Goal: Task Accomplishment & Management: Manage account settings

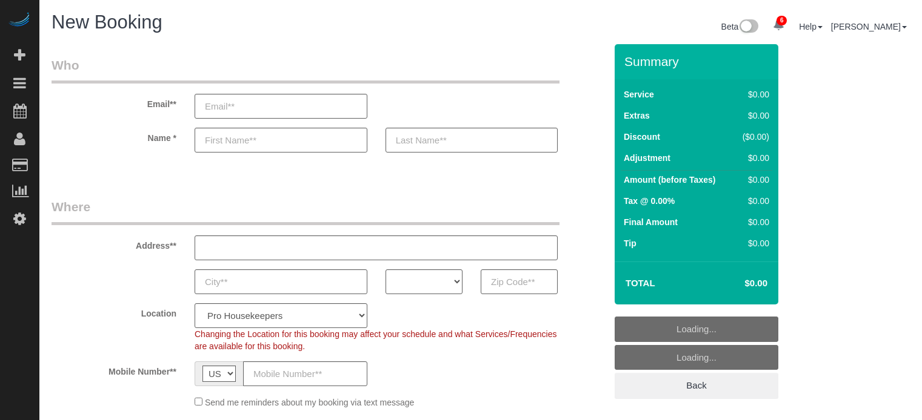
select select "4"
select select "number:9"
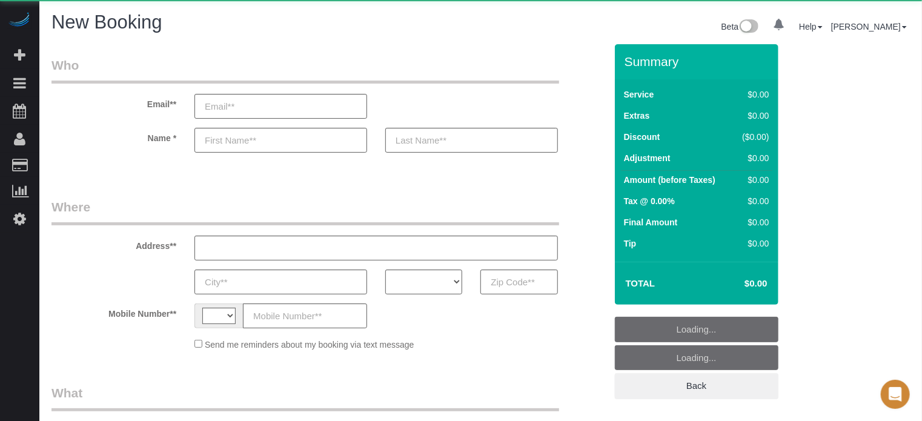
select select "string:US"
select select "object:667"
select select "number:9"
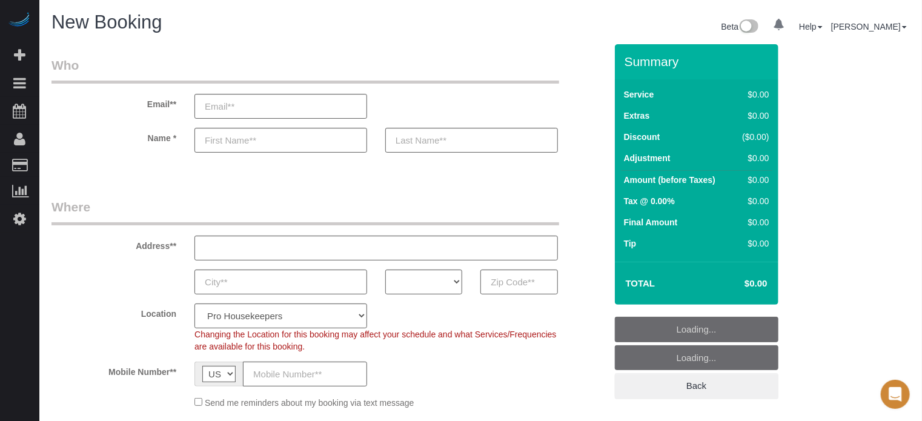
select select "object:1269"
select select "4"
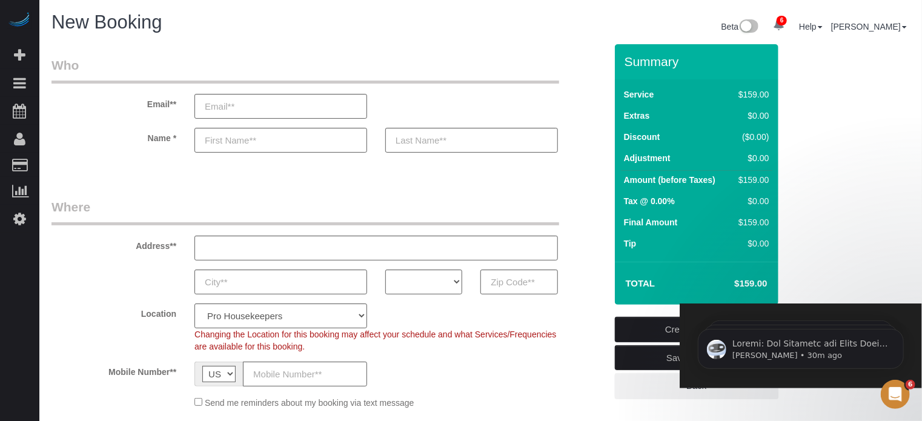
paste input "900 S Betty Ln Clearwater, FL 33756"
click at [336, 247] on input "900 S Betty Ln Clearwater, FL 33756" at bounding box center [376, 248] width 364 height 25
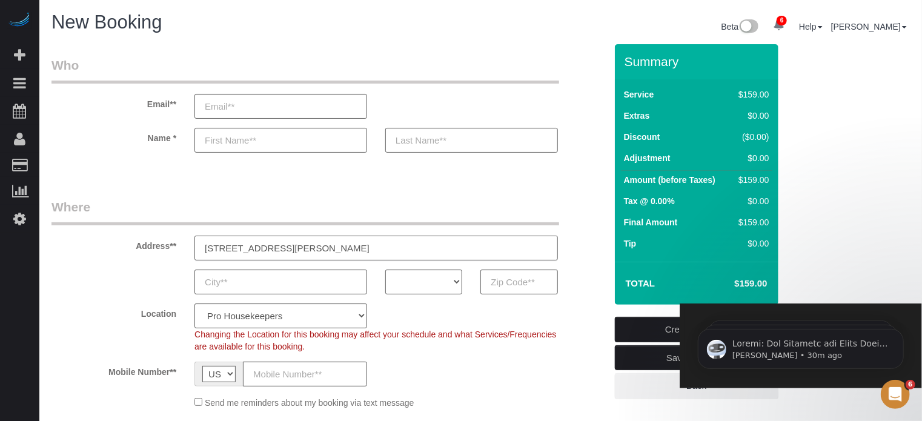
type input "900 S Betty Ln Clearwater, FL 33756"
click at [351, 257] on input "900 S Betty Ln Clearwater, FL 33756" at bounding box center [376, 248] width 364 height 25
click at [341, 252] on input "900 S Betty Ln Clearwater, FL 33756" at bounding box center [376, 248] width 364 height 25
paste input "33756"
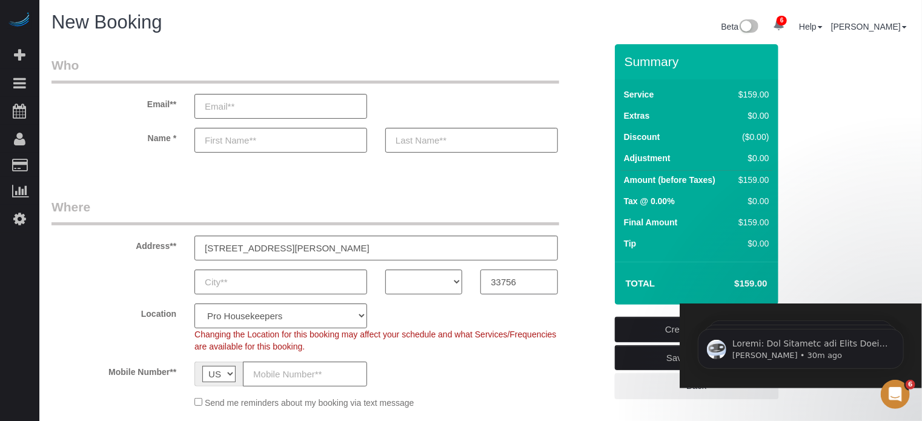
type input "33756"
click at [431, 285] on select "AK AL AR AZ CA CO CT DC DE FL GA HI IA ID IL IN KS KY LA MA MD ME MI MN MO MS M…" at bounding box center [423, 282] width 77 height 25
select select "12"
select select "object:1276"
select select "FL"
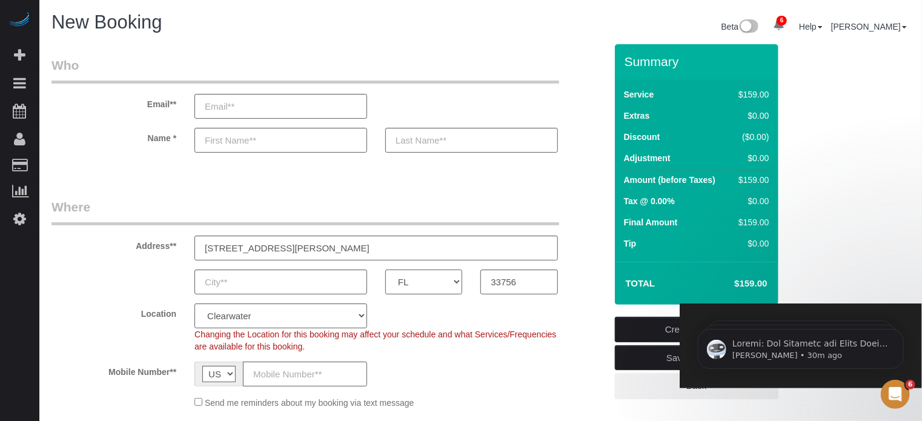
click at [385, 270] on select "AK AL AR AZ CA CO CT DC DE FL GA HI IA ID IL IN KS KY LA MA MD ME MI MN MO MS M…" at bounding box center [423, 282] width 77 height 25
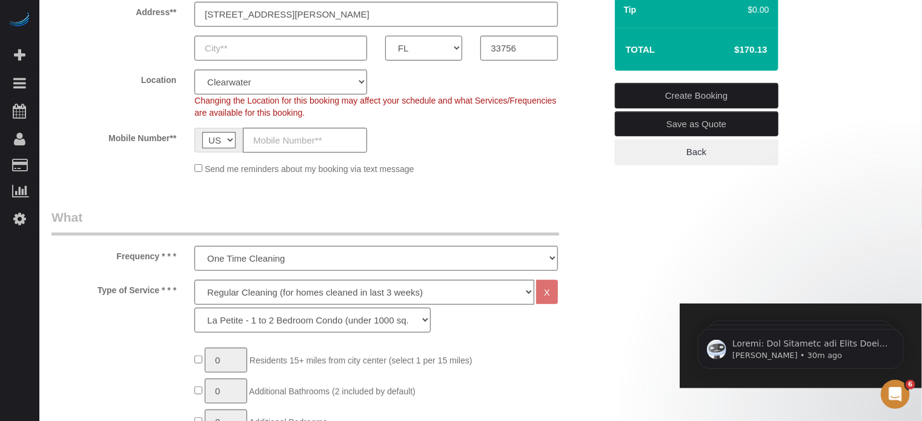
scroll to position [303, 0]
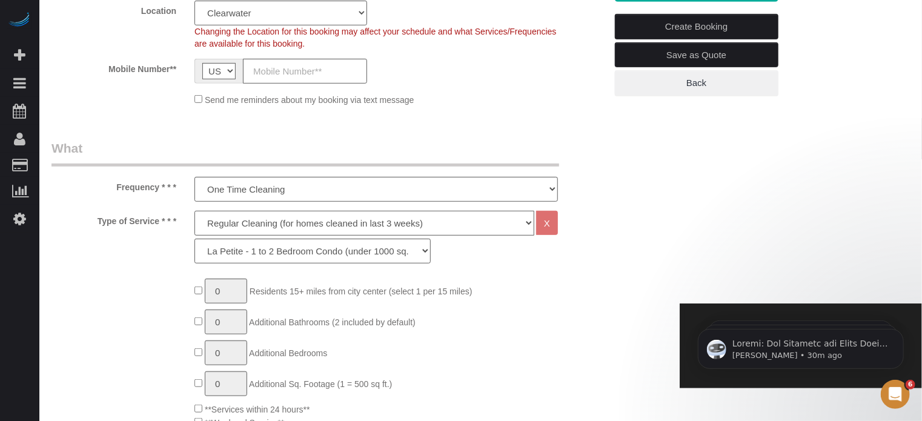
click at [242, 228] on select "Deep Cleaning (for homes that have not been cleaned in 3+ weeks) Spruce Regular…" at bounding box center [364, 223] width 340 height 25
select select "6"
click at [194, 211] on select "Deep Cleaning (for homes that have not been cleaned in 3+ weeks) Spruce Regular…" at bounding box center [364, 223] width 340 height 25
click at [250, 254] on select "La Petite - 1 to 2 Bedroom Condo (under 1000 sq. ft.) La Petite II - 2 Bedroom …" at bounding box center [312, 251] width 236 height 25
select select "161"
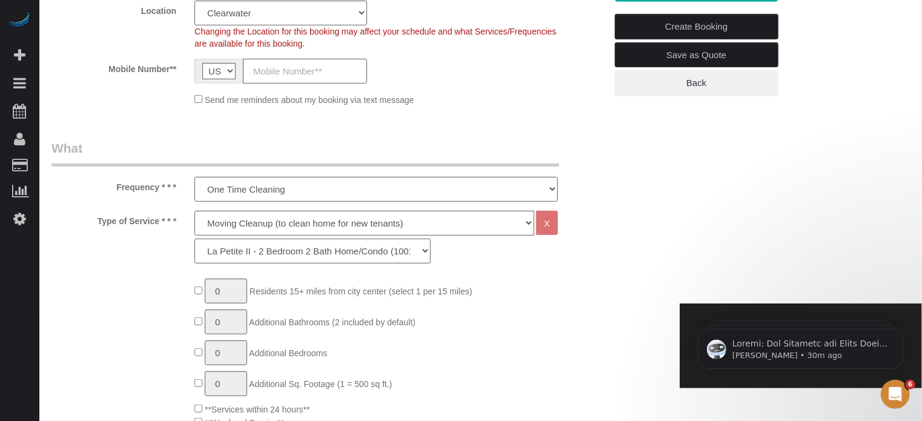
click at [194, 239] on select "La Petite - 1 to 2 Bedroom Condo (under 1000 sq. ft.) La Petite II - 2 Bedroom …" at bounding box center [312, 251] width 236 height 25
type input "1"
click at [231, 293] on input "1" at bounding box center [226, 291] width 42 height 25
type input "2"
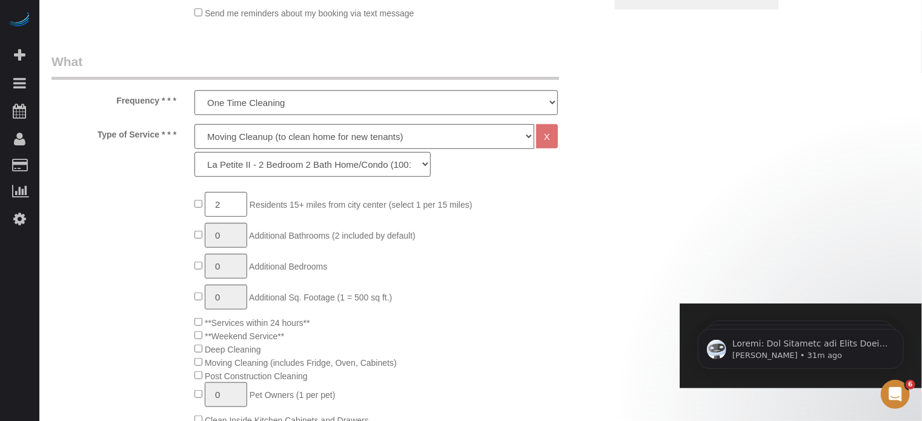
scroll to position [545, 0]
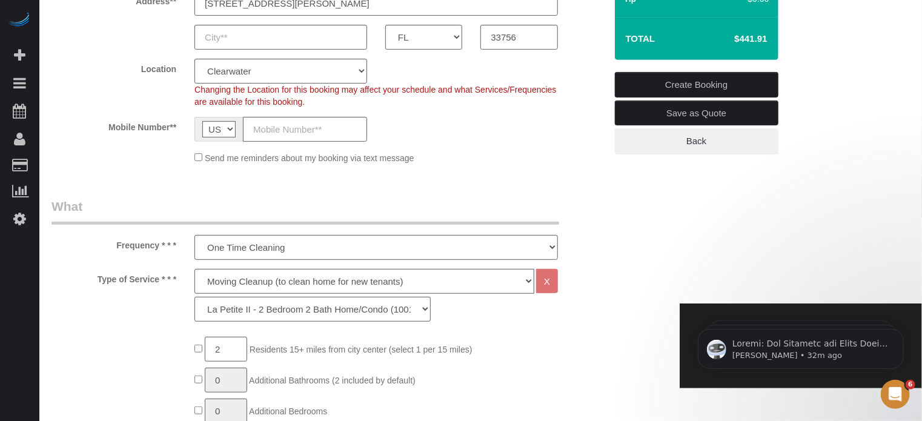
scroll to position [182, 0]
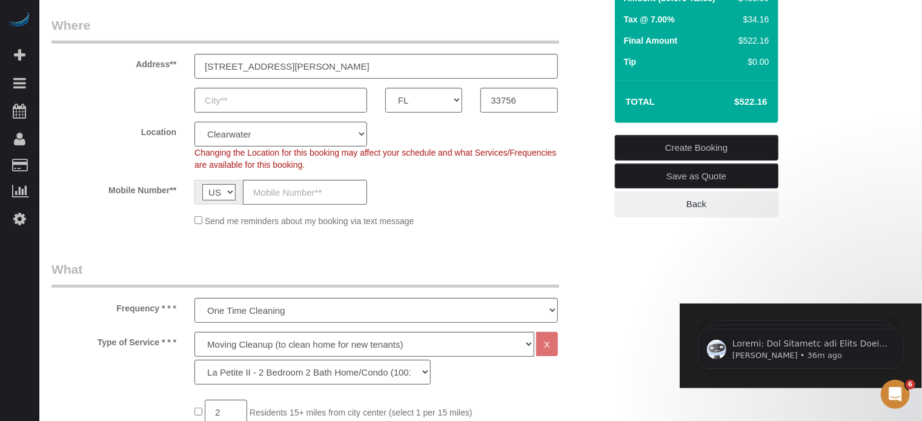
click at [744, 101] on h4 "$522.16" at bounding box center [732, 102] width 69 height 10
copy div "$522.16 Create Booking Save as Quote Back"
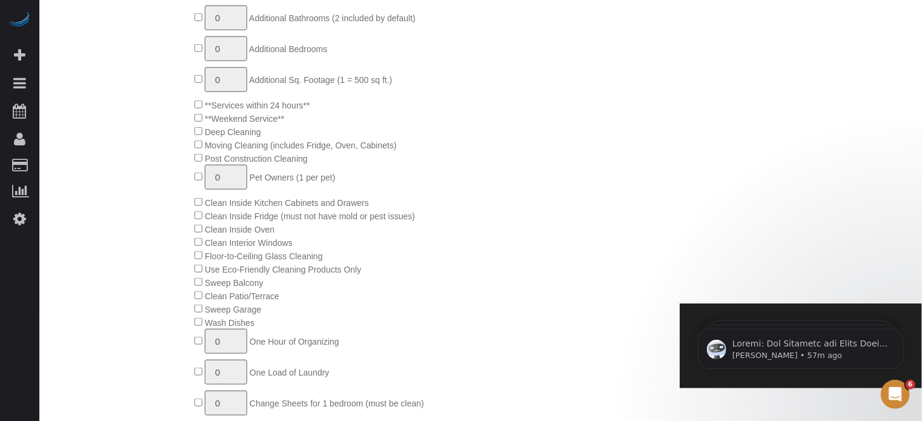
scroll to position [666, 0]
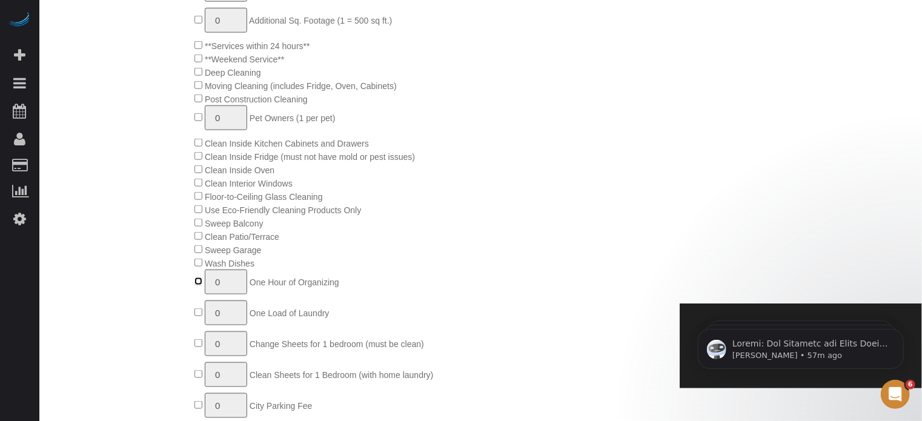
type input "1"
click at [225, 282] on input "1" at bounding box center [226, 282] width 42 height 25
type input "2"
click at [578, 251] on div "2 Residents 15+ miles from city center (select 1 per 15 miles) 0 Additional Bat…" at bounding box center [399, 216] width 429 height 602
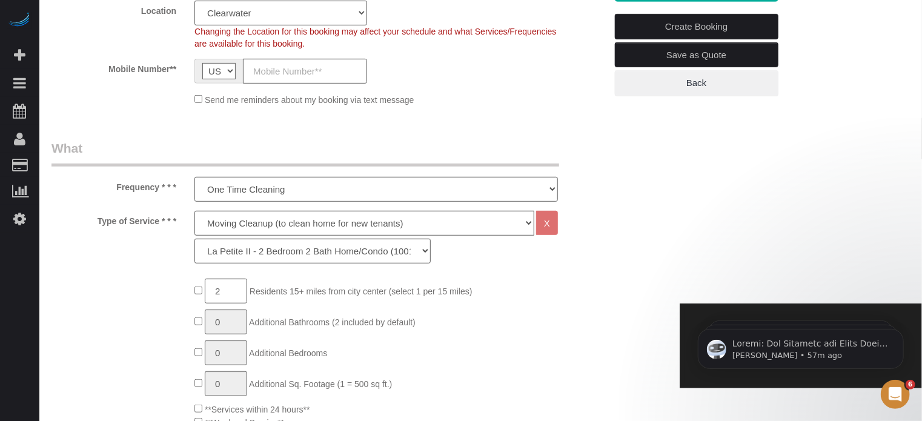
scroll to position [182, 0]
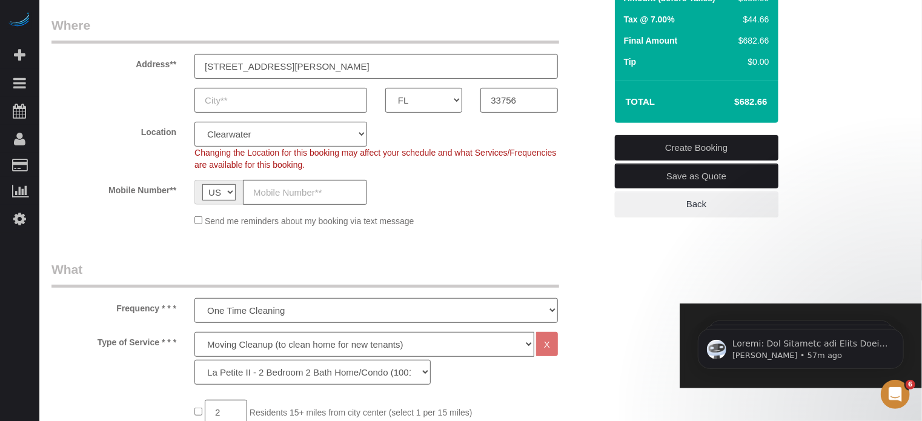
click at [742, 103] on h4 "$682.66" at bounding box center [732, 102] width 69 height 10
copy div "$682.66 Create Booking Save as Quote Back"
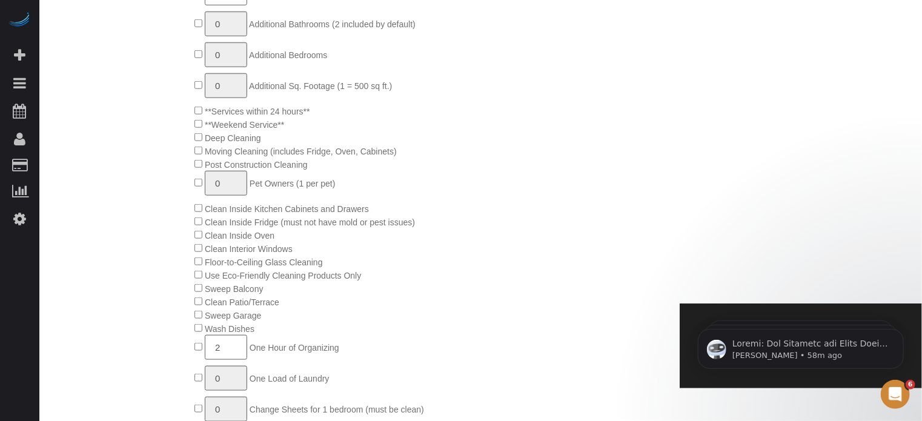
scroll to position [666, 0]
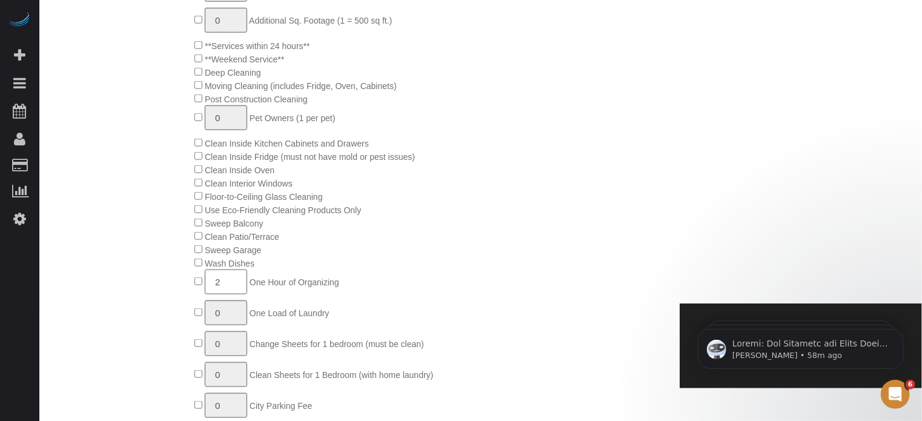
click at [230, 287] on input "2" at bounding box center [226, 282] width 42 height 25
type input "3"
click at [456, 232] on div "2 Residents 15+ miles from city center (select 1 per 15 miles) 0 Additional Bat…" at bounding box center [399, 216] width 429 height 602
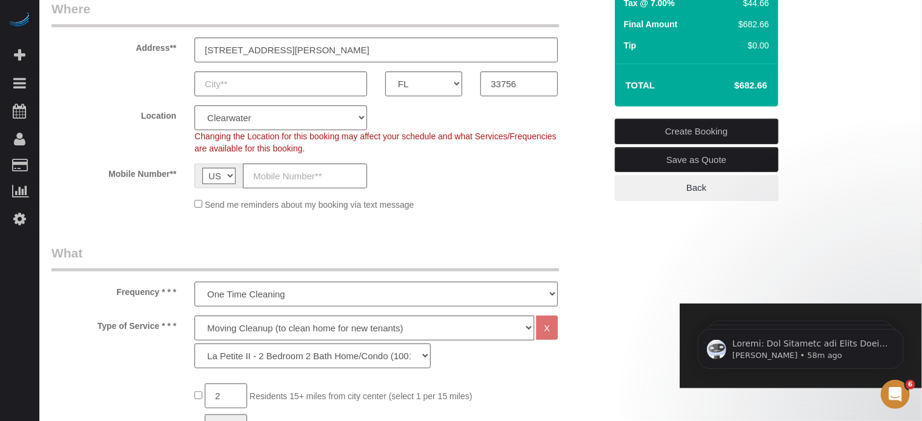
scroll to position [61, 0]
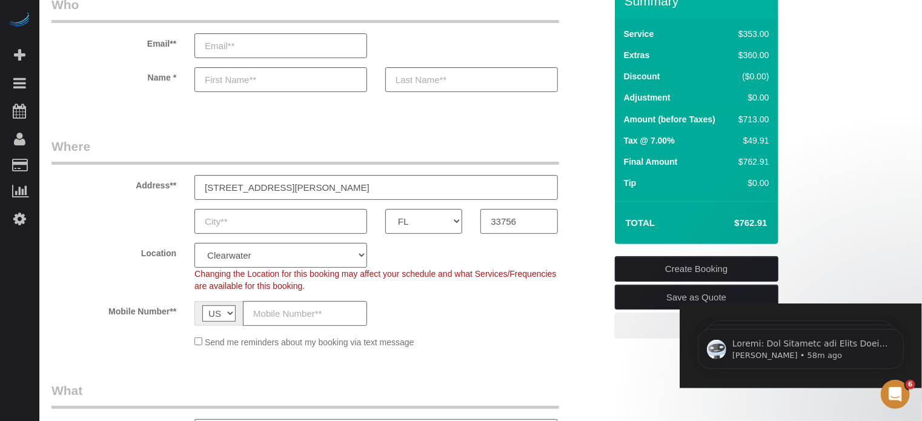
click at [751, 222] on h4 "$762.91" at bounding box center [732, 223] width 69 height 10
copy div "$762.91 Create Booking Save as Quote Back"
click at [82, 281] on div "Location Pro Housekeepers Atlanta Austin Boston Chicago Cincinnati Clearwater D…" at bounding box center [328, 267] width 573 height 49
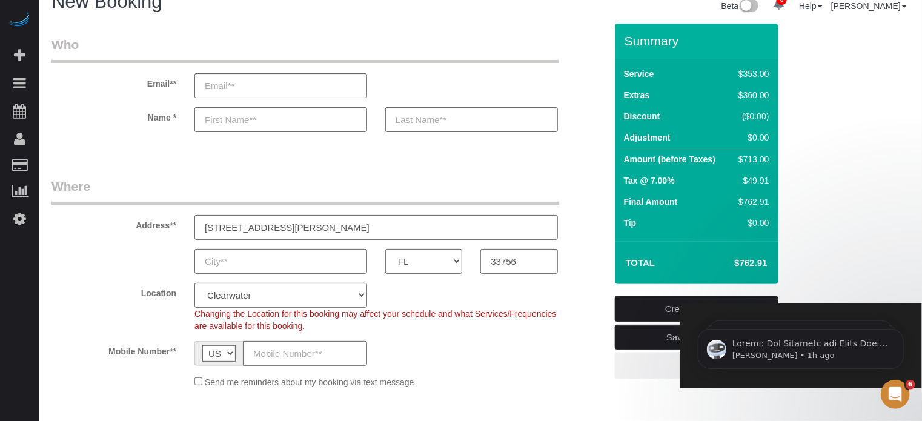
scroll to position [0, 0]
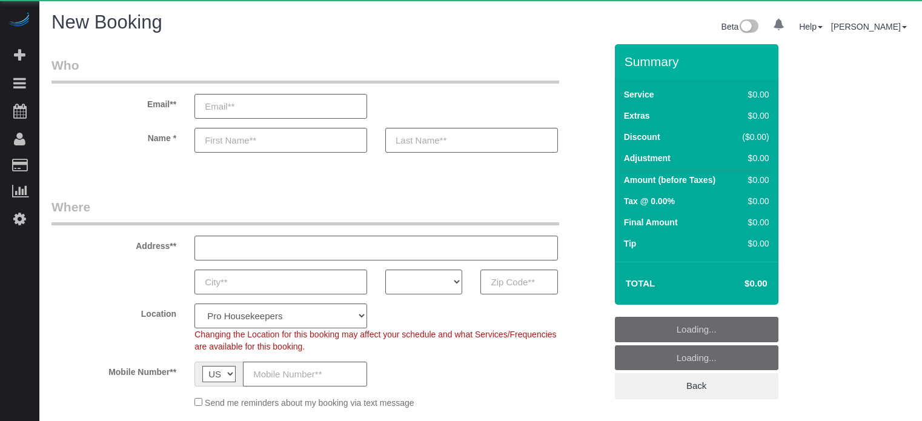
select select "number:9"
select select "object:687"
select select "4"
select select "object:823"
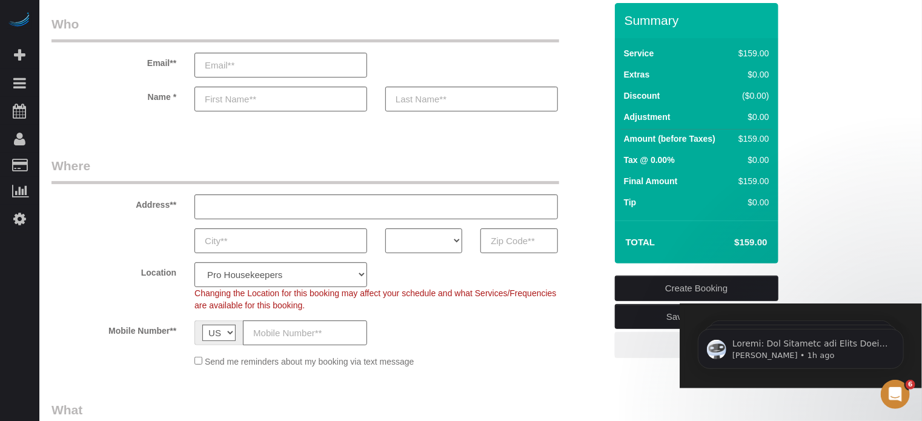
scroll to position [61, 0]
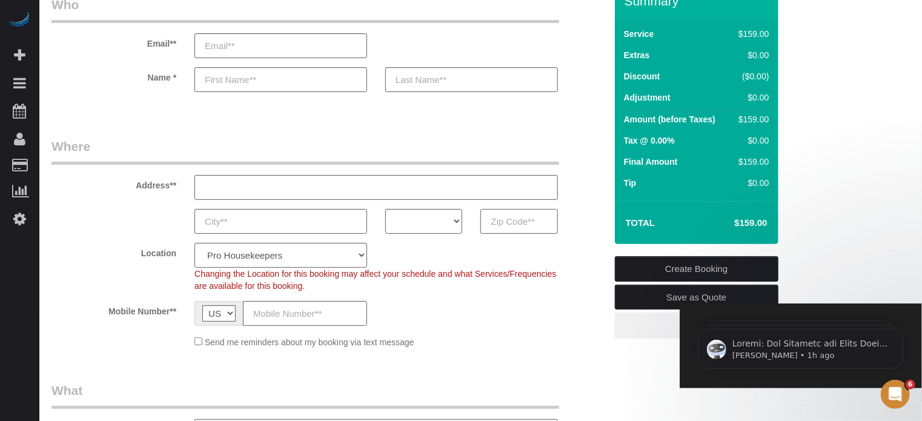
click at [510, 224] on input "text" at bounding box center [518, 221] width 77 height 25
paste input "10473"
type input "10473"
click at [447, 220] on select "AK AL AR AZ CA CO CT DC DE FL GA HI IA ID IL IN KS KY LA MA MD ME MI MN MO MS M…" at bounding box center [423, 221] width 77 height 25
select select "NY"
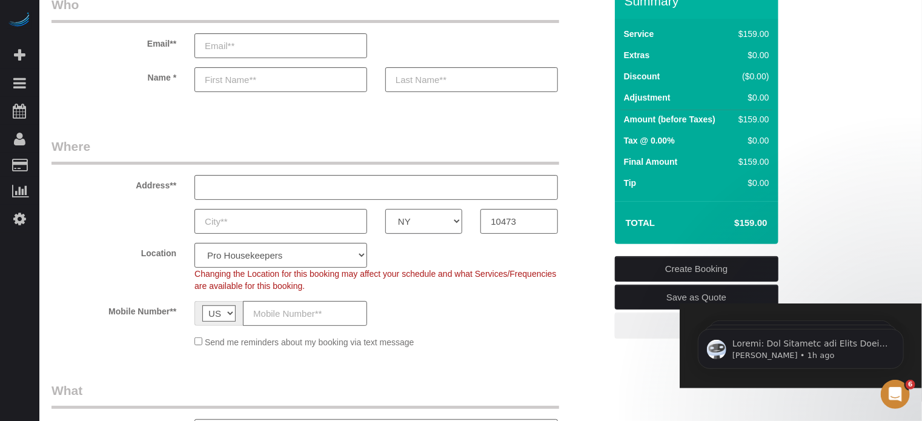
click at [385, 209] on select "AK AL AR AZ CA CO CT DC DE FL GA HI IA ID IL IN KS KY LA MA MD ME MI MN MO MS M…" at bounding box center [423, 221] width 77 height 25
click at [307, 259] on select "Pro Housekeepers Atlanta Austin Boston Chicago Cincinnati Clearwater Denver Ft …" at bounding box center [280, 255] width 173 height 25
select select "6"
click at [194, 243] on select "Pro Housekeepers Atlanta Austin Boston Chicago Cincinnati Clearwater Denver Ft …" at bounding box center [280, 255] width 173 height 25
select select "object:1278"
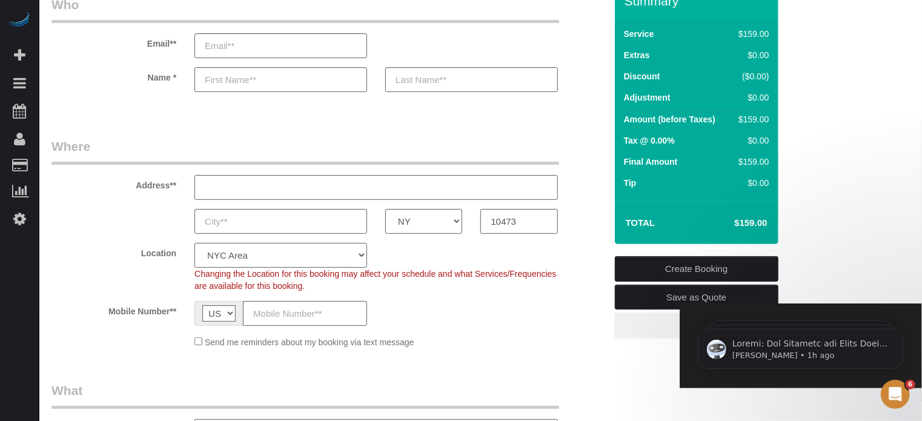
select select "204"
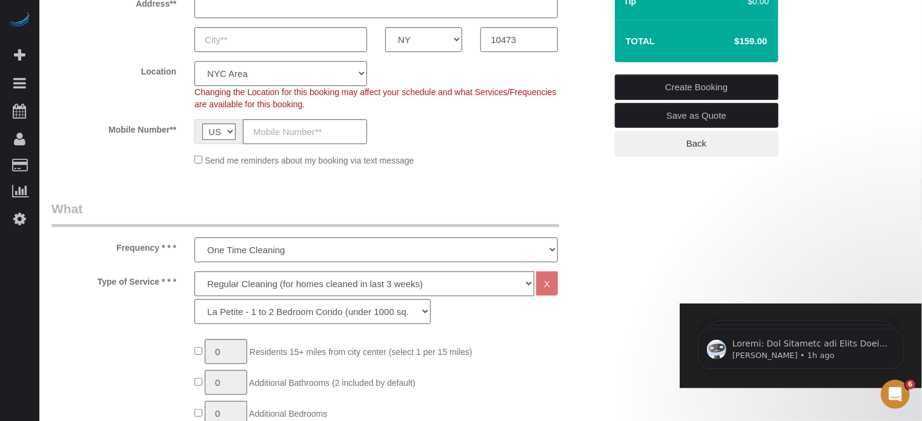
scroll to position [303, 0]
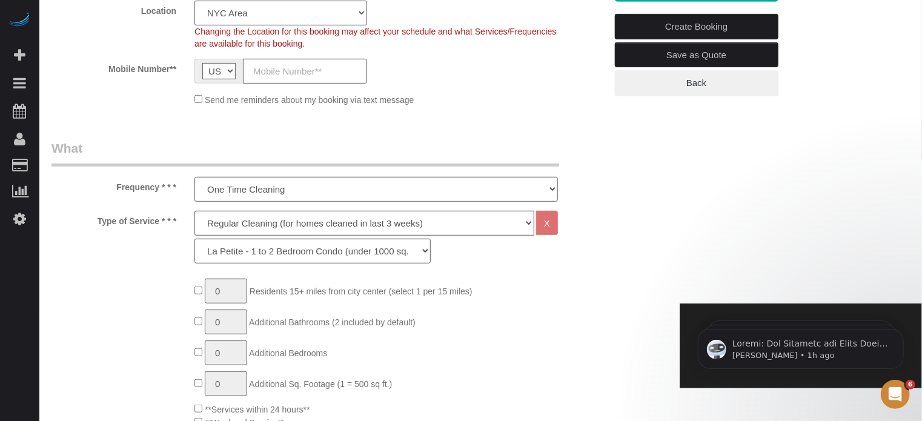
click at [216, 225] on select "Deep Cleaning (for homes that have not been cleaned in 3+ weeks) Spruce Regular…" at bounding box center [364, 223] width 340 height 25
select select "5"
click at [194, 211] on select "Deep Cleaning (for homes that have not been cleaned in 3+ weeks) Spruce Regular…" at bounding box center [364, 223] width 340 height 25
select select "210"
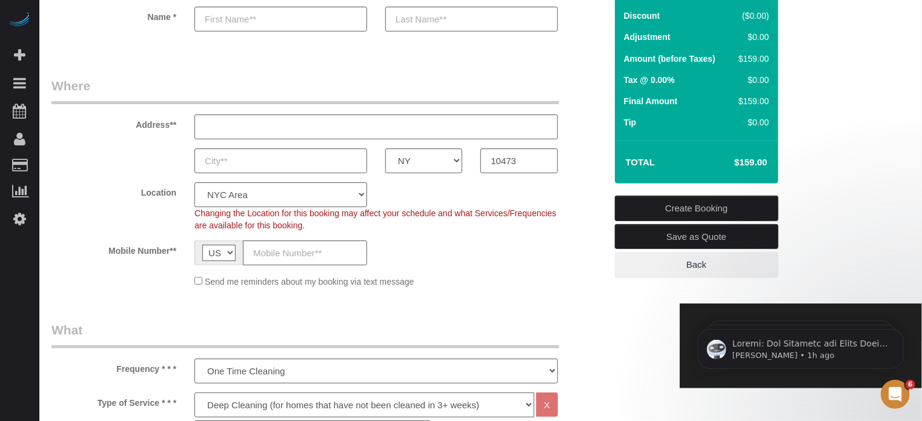
scroll to position [424, 0]
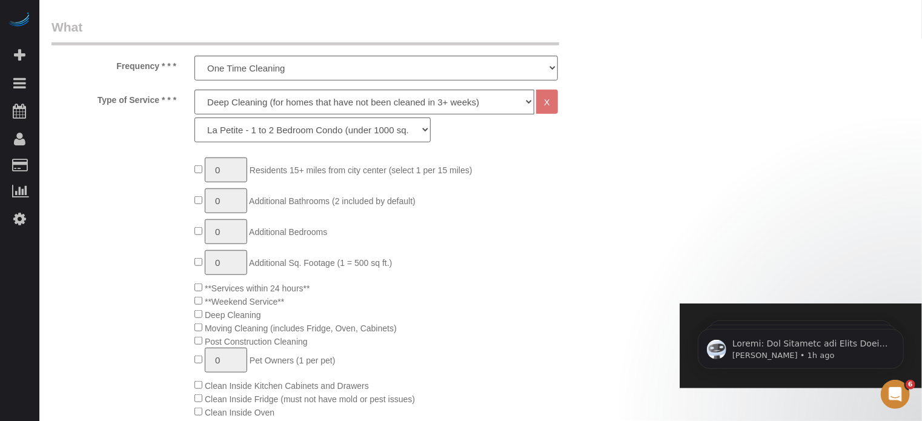
click at [202, 288] on span "**Services within 24 hours**" at bounding box center [251, 289] width 115 height 10
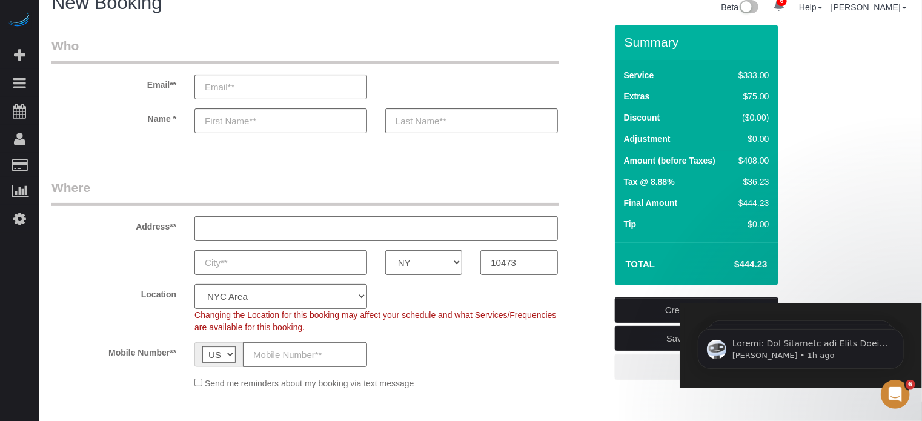
scroll to position [0, 0]
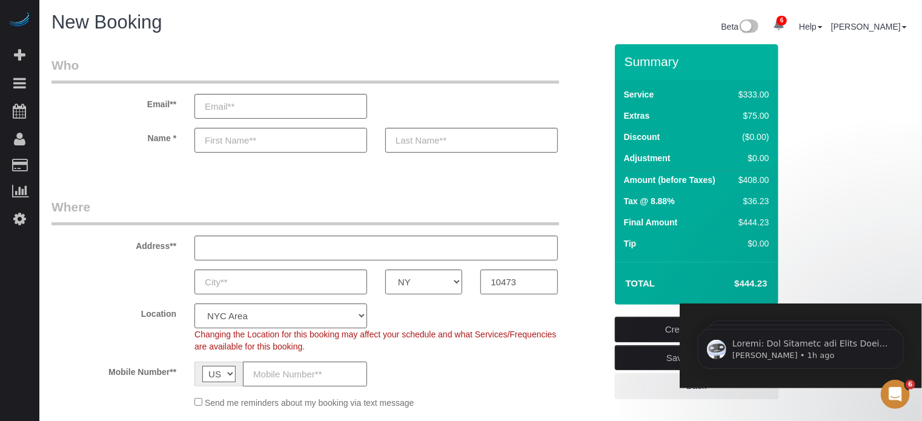
click at [586, 147] on div "Name *" at bounding box center [328, 140] width 573 height 25
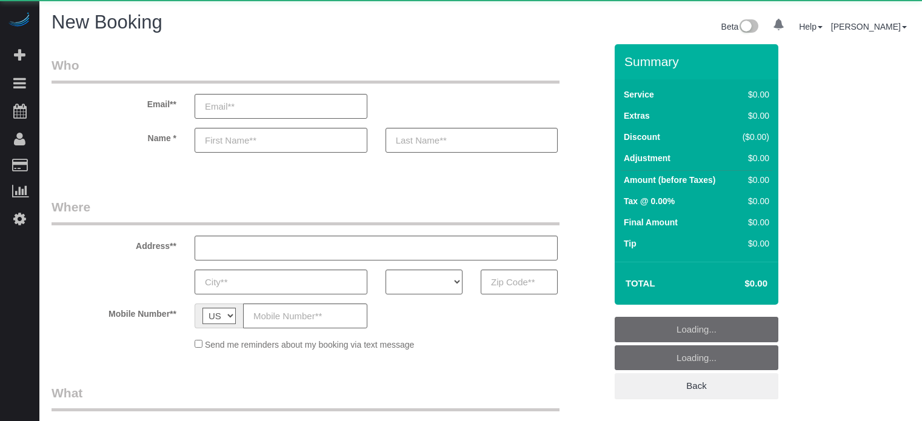
select select "number:9"
select select "object:1140"
select select "4"
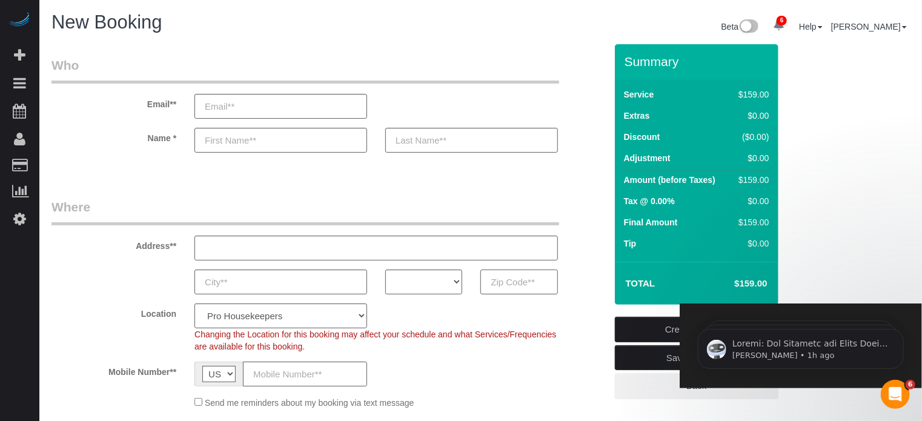
click at [63, 284] on div "AK AL AR AZ CA CO CT DC DE FL GA HI IA ID IL IN KS KY LA MA MD ME MI MN MO MS M…" at bounding box center [328, 282] width 573 height 25
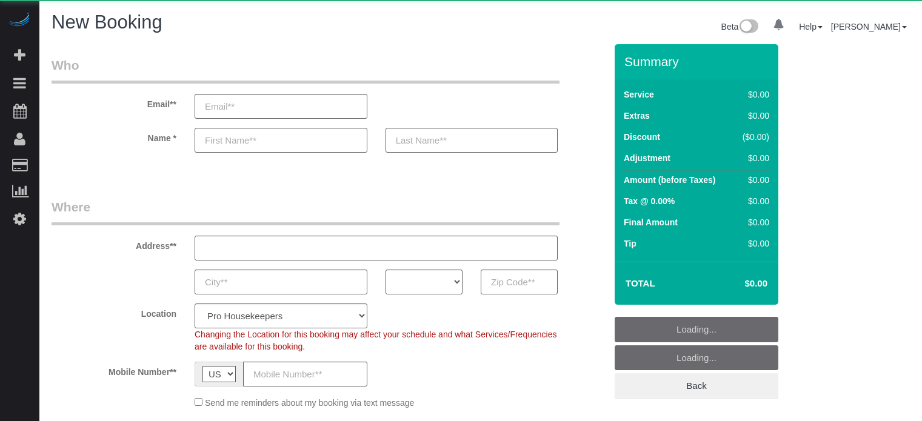
select select "number:9"
select select "object:676"
select select "4"
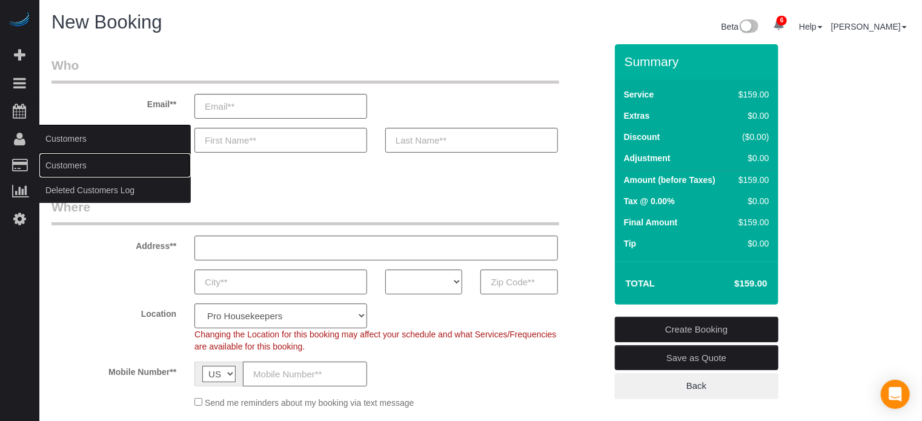
drag, startPoint x: 73, startPoint y: 162, endPoint x: 170, endPoint y: 105, distance: 112.7
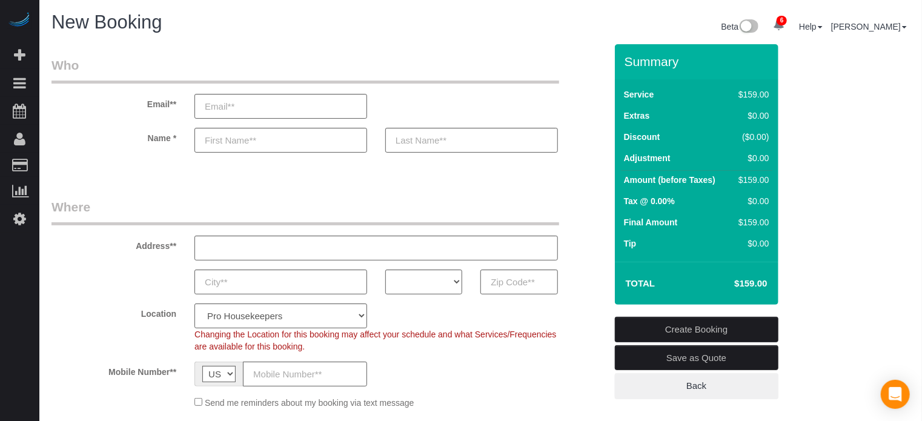
click at [73, 163] on link "Customers" at bounding box center [114, 165] width 151 height 24
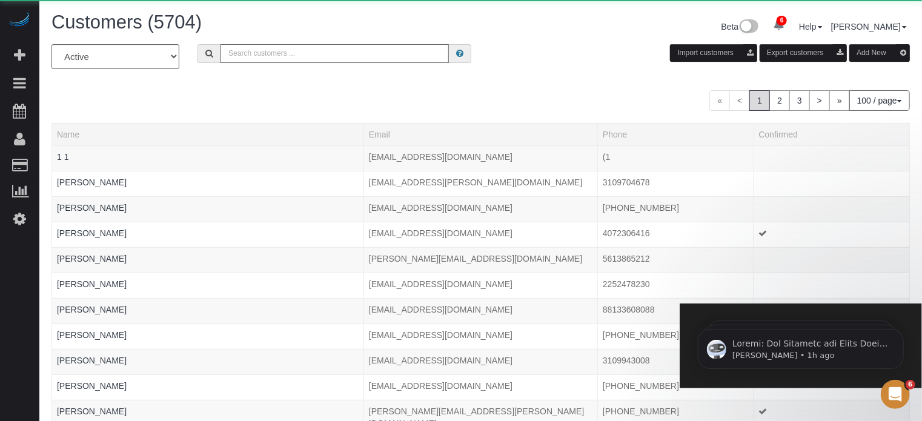
click at [288, 51] on input "text" at bounding box center [335, 53] width 228 height 19
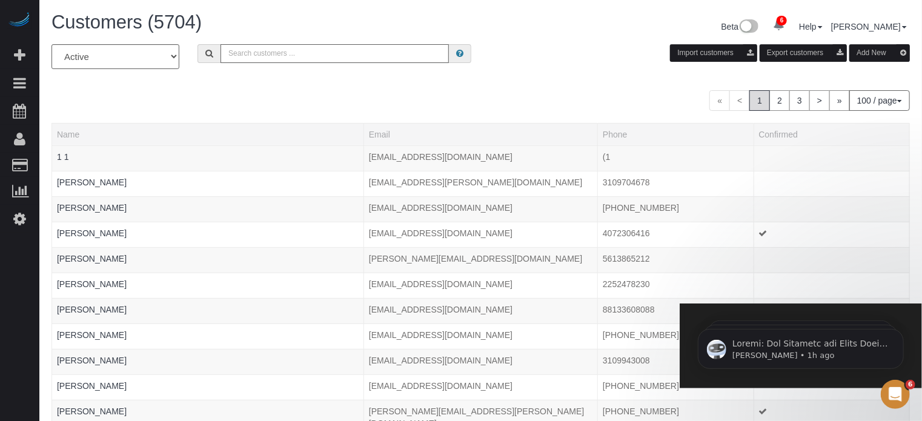
paste input "Matthew Wolfson"
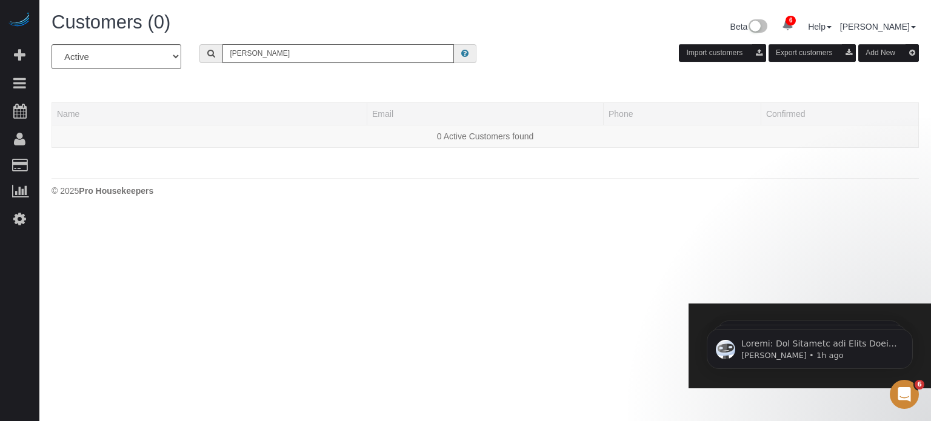
click at [228, 55] on input "Matthew Wolfson" at bounding box center [337, 53] width 231 height 19
type input "Matthew Wolfson"
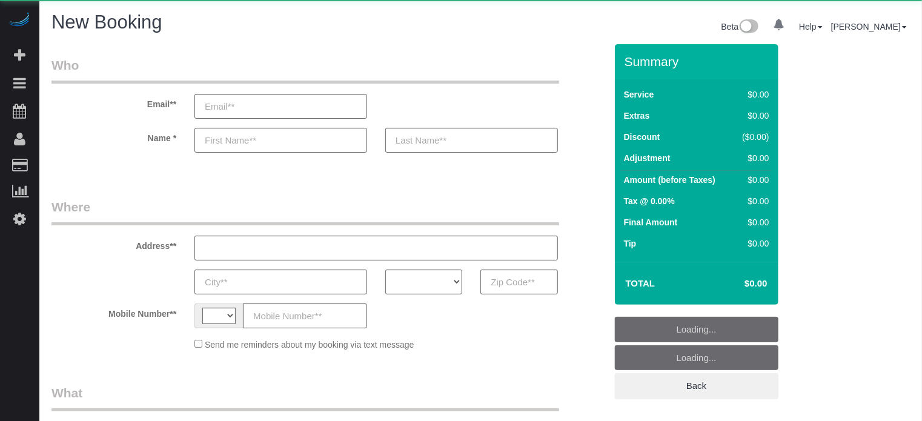
select select "string:[GEOGRAPHIC_DATA]"
select select "object:585"
select select "number:9"
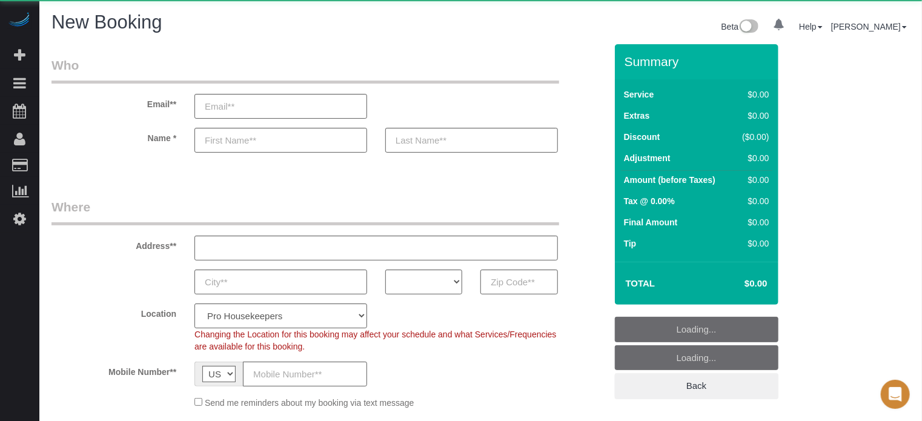
select select "object:1269"
select select "4"
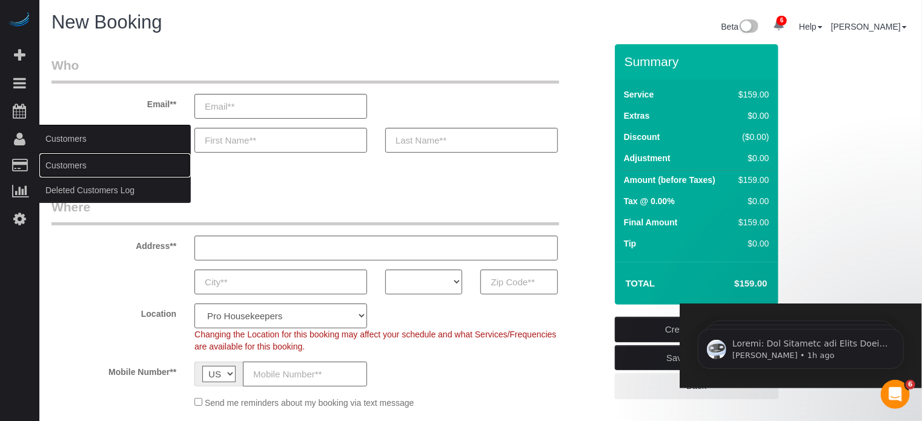
click at [64, 159] on link "Customers" at bounding box center [114, 165] width 151 height 24
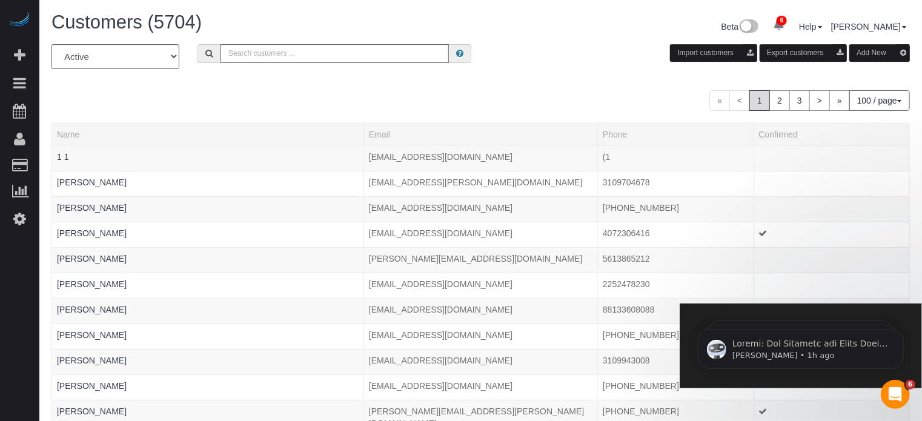
click at [296, 56] on input "text" at bounding box center [335, 53] width 228 height 19
paste input "[PERSON_NAME]"
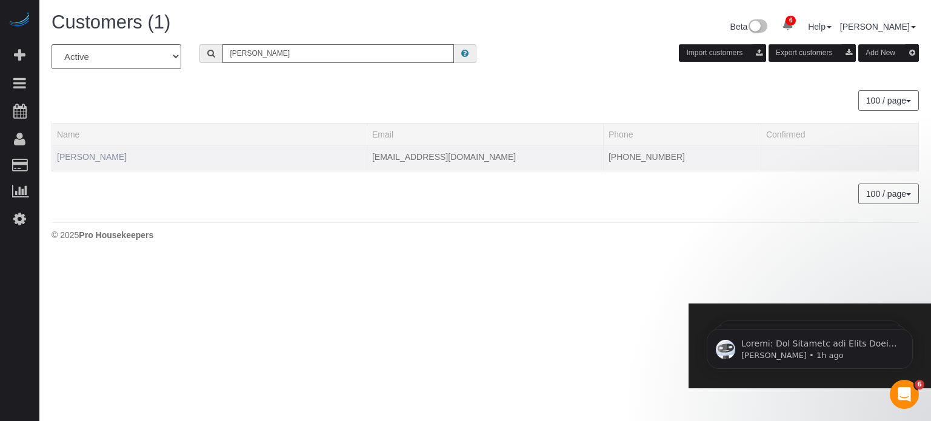
type input "[PERSON_NAME]"
click at [78, 155] on link "[PERSON_NAME]" at bounding box center [92, 157] width 70 height 10
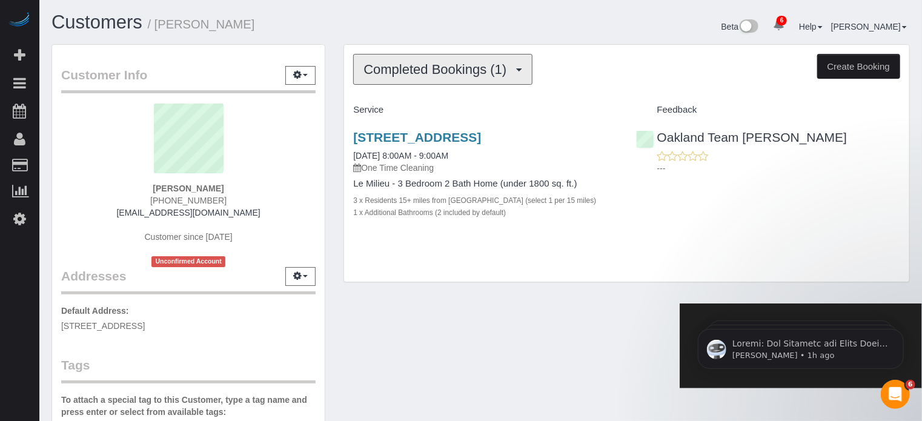
click at [413, 68] on span "Completed Bookings (1)" at bounding box center [438, 69] width 149 height 15
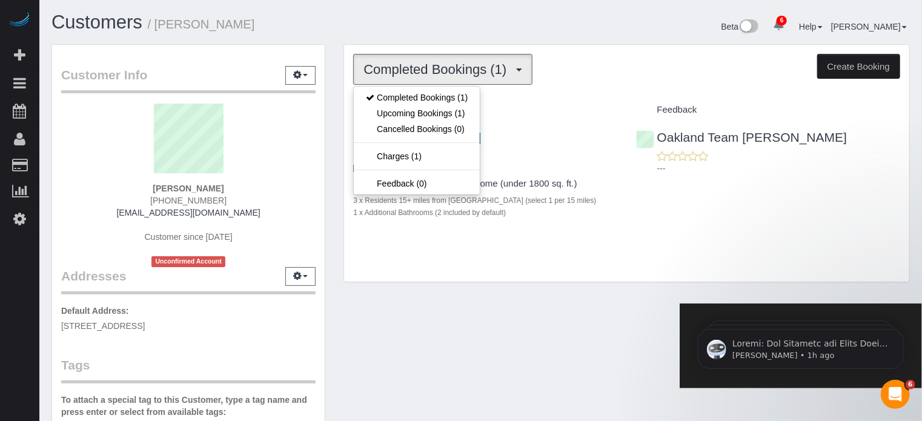
click at [420, 26] on h1 "Customers / [PERSON_NAME]" at bounding box center [261, 22] width 420 height 21
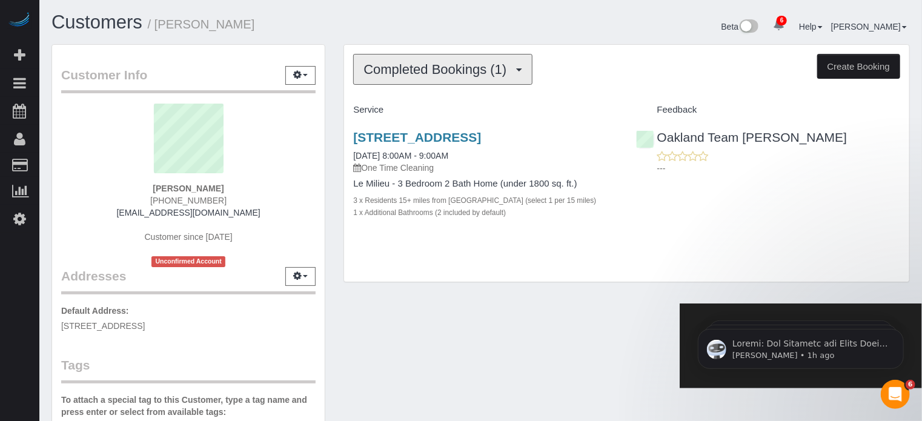
click at [433, 67] on span "Completed Bookings (1)" at bounding box center [438, 69] width 149 height 15
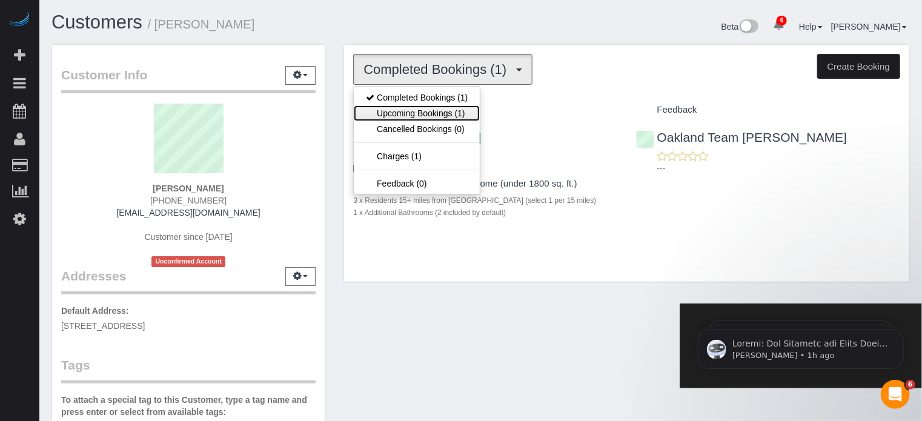
click at [429, 111] on link "Upcoming Bookings (1)" at bounding box center [417, 113] width 126 height 16
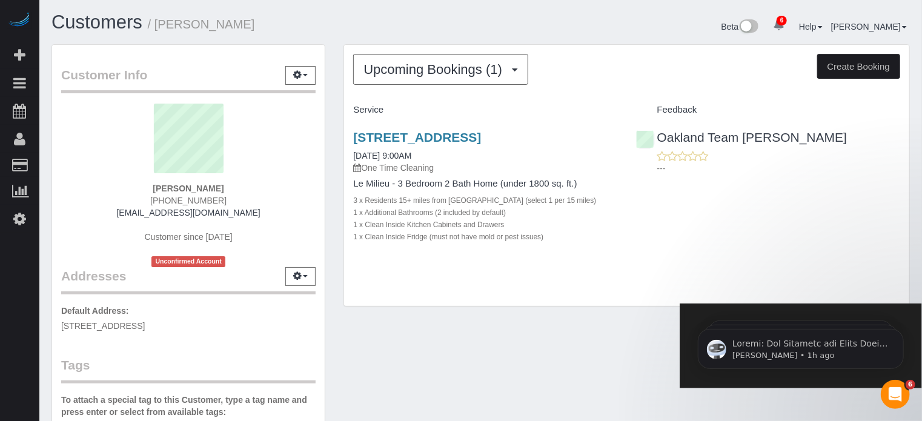
click at [547, 341] on div "Customer Info Edit Contact Info Send Message Email Preferences Special Sales Ta…" at bounding box center [480, 349] width 877 height 610
click at [481, 136] on link "220 South Tradition St, Mountain House, CA 95391" at bounding box center [417, 137] width 128 height 14
click at [427, 67] on span "Upcoming Bookings (1)" at bounding box center [436, 69] width 145 height 15
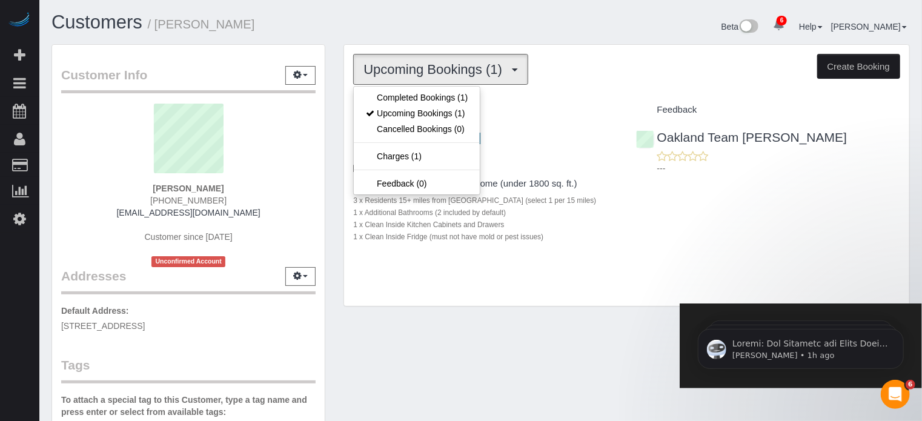
click at [511, 114] on h4 "Service" at bounding box center [485, 110] width 264 height 10
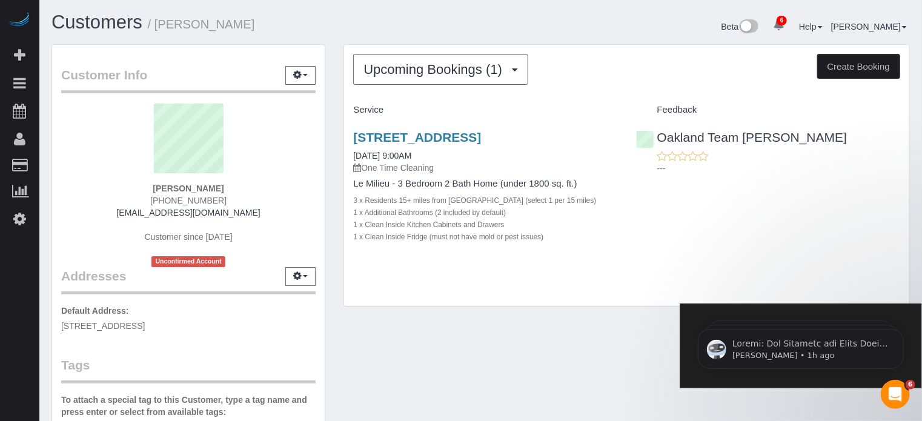
click at [419, 31] on h1 "Customers / Jerah Jones" at bounding box center [261, 22] width 420 height 21
click at [419, 50] on div "Upcoming Bookings (1) Completed Bookings (1) Upcoming Bookings (1) Cancelled Bo…" at bounding box center [626, 176] width 565 height 262
click at [420, 65] on span "Upcoming Bookings (1)" at bounding box center [436, 69] width 145 height 15
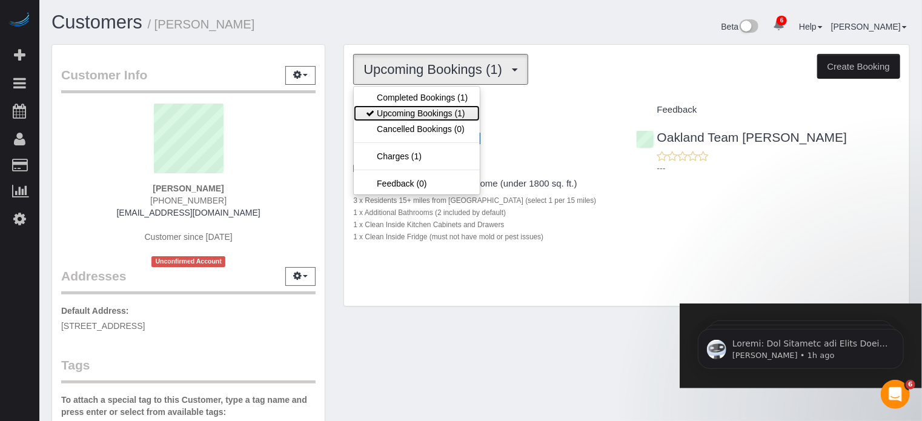
click at [421, 113] on link "Upcoming Bookings (1)" at bounding box center [417, 113] width 126 height 16
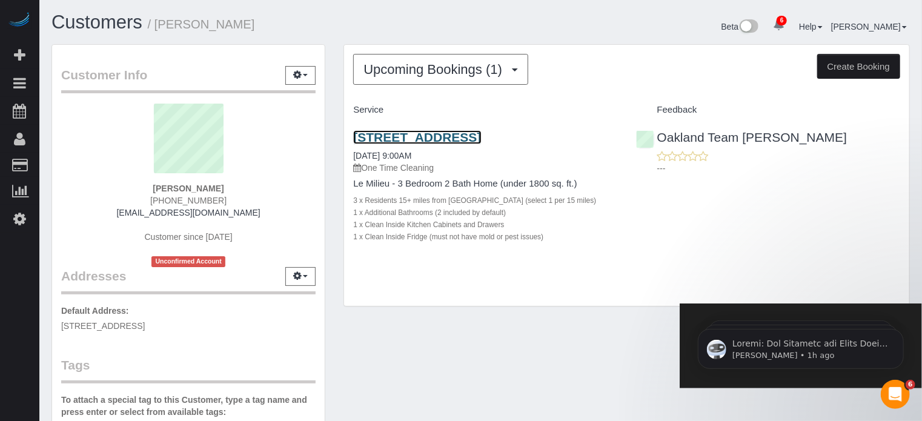
click at [412, 136] on link "220 South Tradition St, Mountain House, CA 95391" at bounding box center [417, 137] width 128 height 14
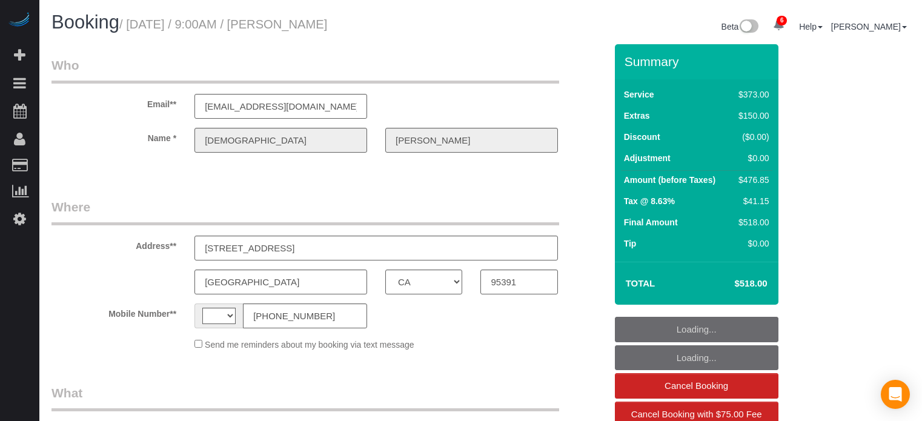
select select "CA"
select select "string:[GEOGRAPHIC_DATA]"
select select "string:fspay-09aed234-43a6-43b2-9228-657b19d51d42"
select select "number:9"
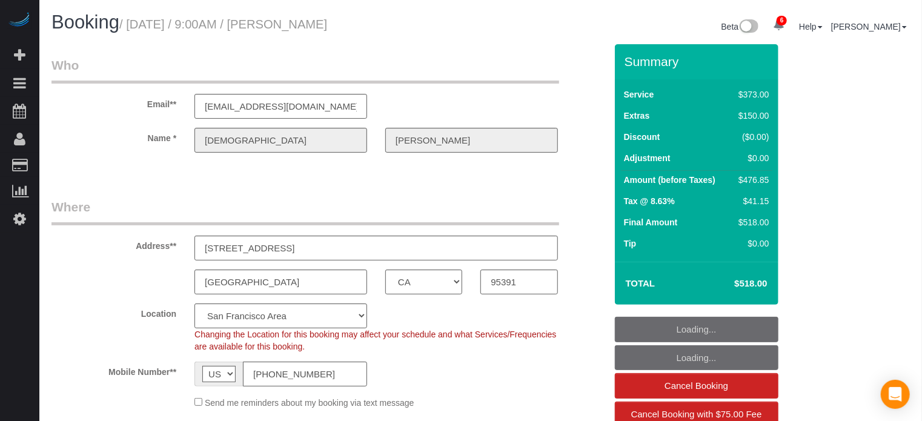
select select "object:775"
select select "5"
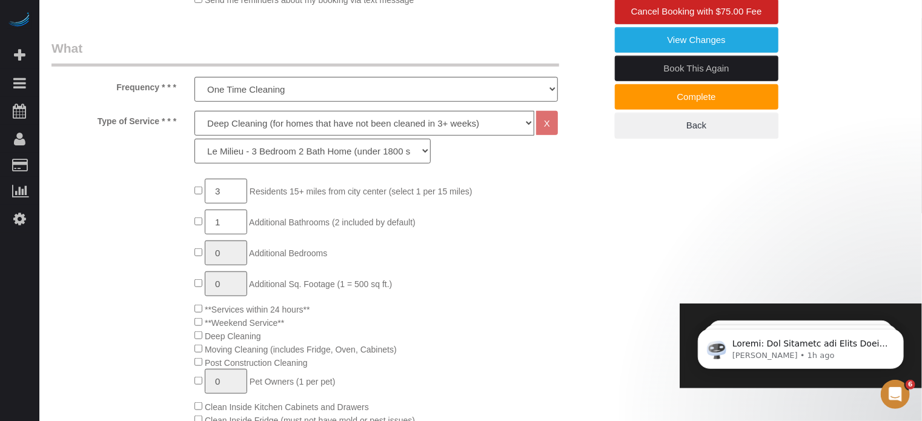
scroll to position [424, 0]
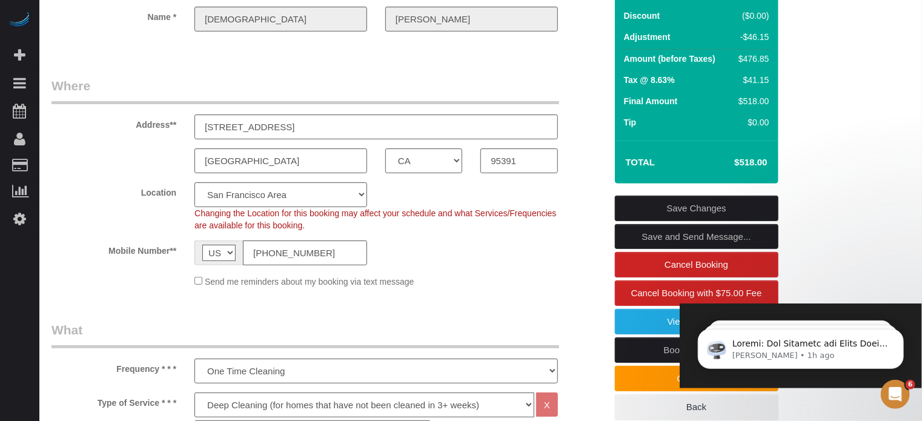
scroll to position [0, 0]
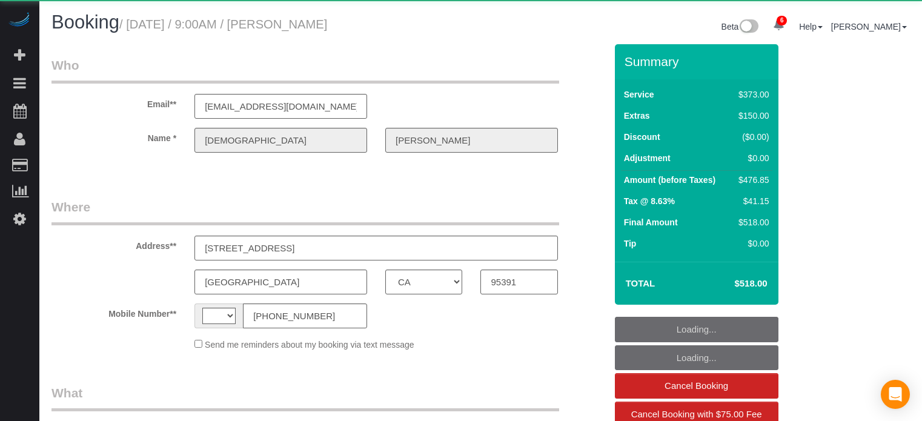
select select "CA"
select select "string:[GEOGRAPHIC_DATA]"
select select "object:675"
select select "string:fspay-09aed234-43a6-43b2-9228-657b19d51d42"
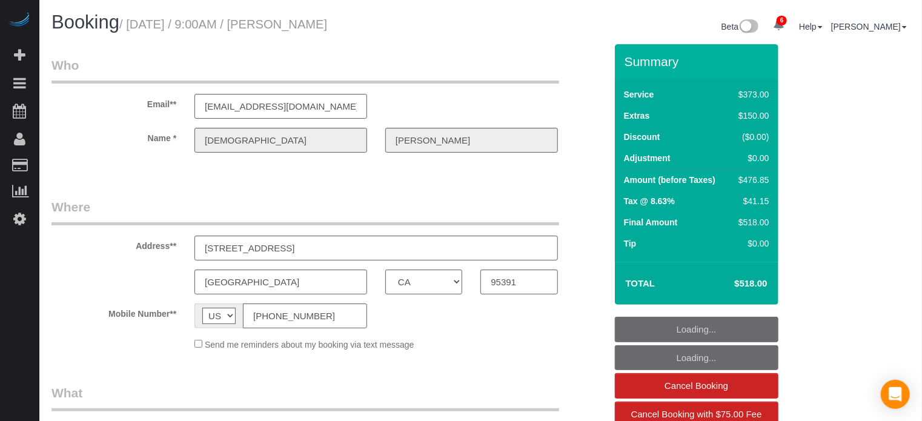
select select "5"
select select "number:9"
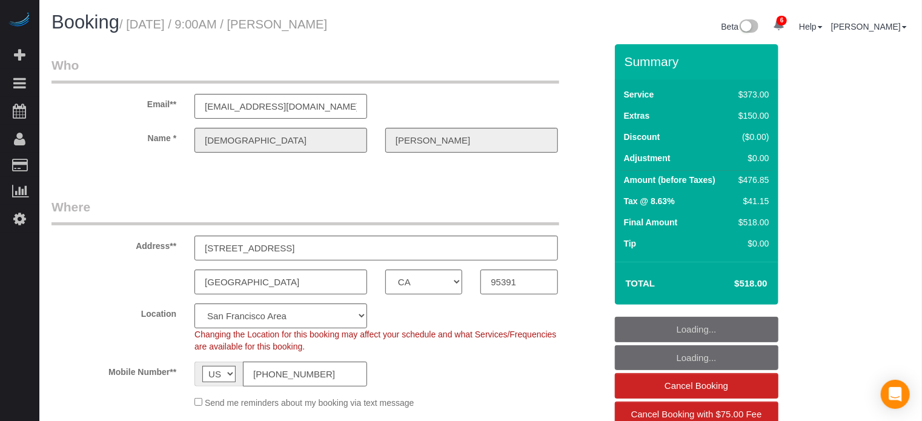
select select "object:904"
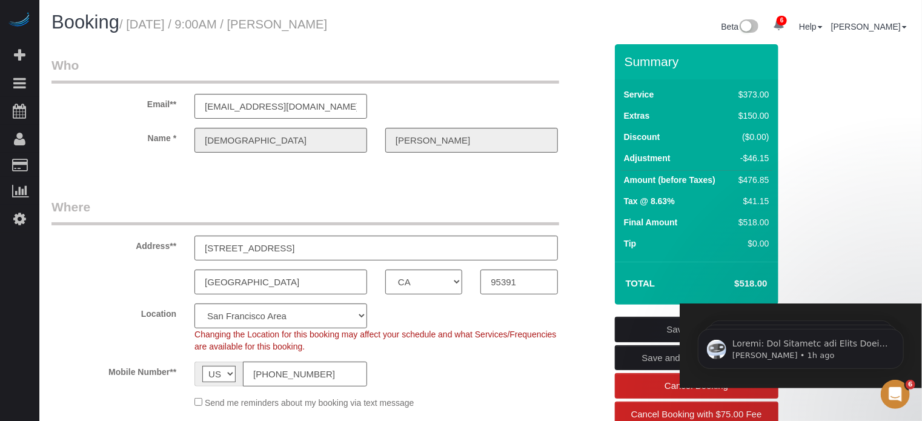
drag, startPoint x: 882, startPoint y: 119, endPoint x: 871, endPoint y: 132, distance: 16.8
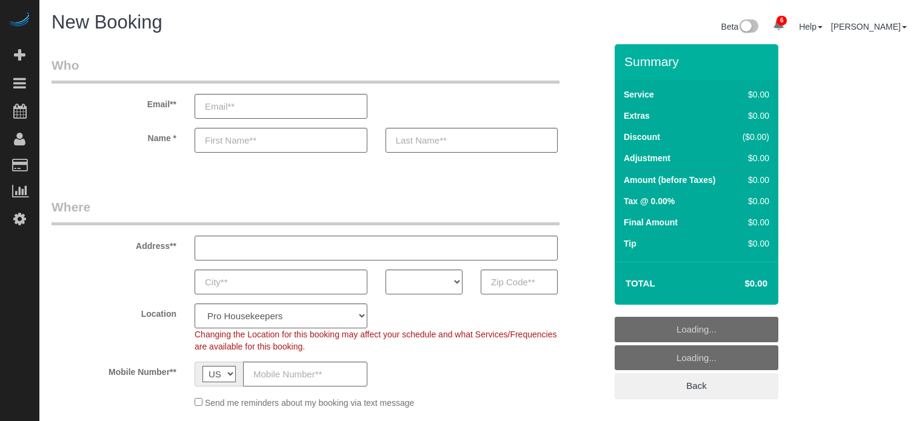
select select "4"
select select "number:9"
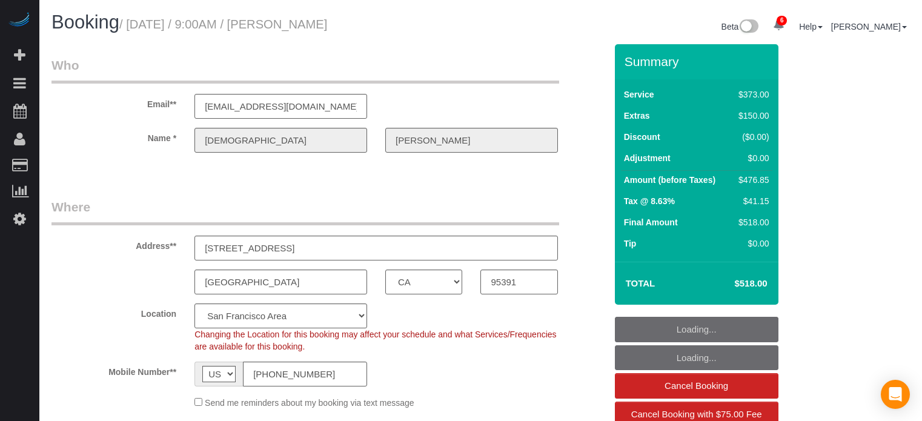
select select "CA"
select select "string:fspay-09aed234-43a6-43b2-9228-657b19d51d42"
select select "number:9"
select select "object:904"
select select "5"
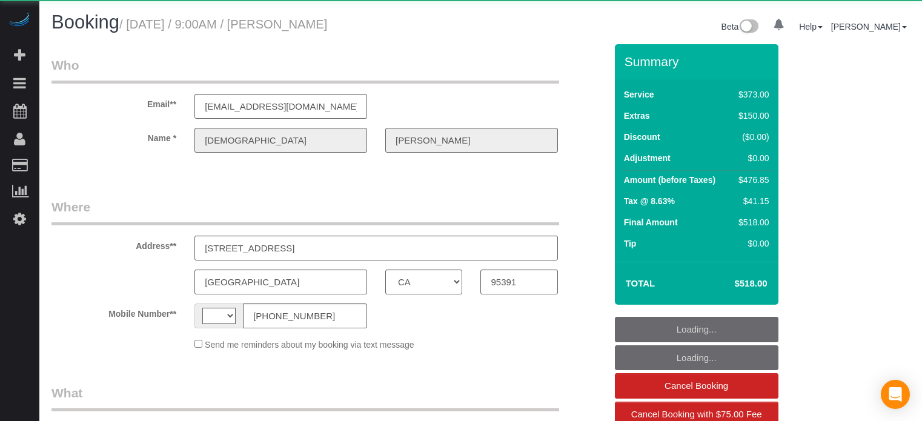
select select "CA"
select select "string:fspay-09aed234-43a6-43b2-9228-657b19d51d42"
select select "string:[GEOGRAPHIC_DATA]"
select select "object:675"
select select "5"
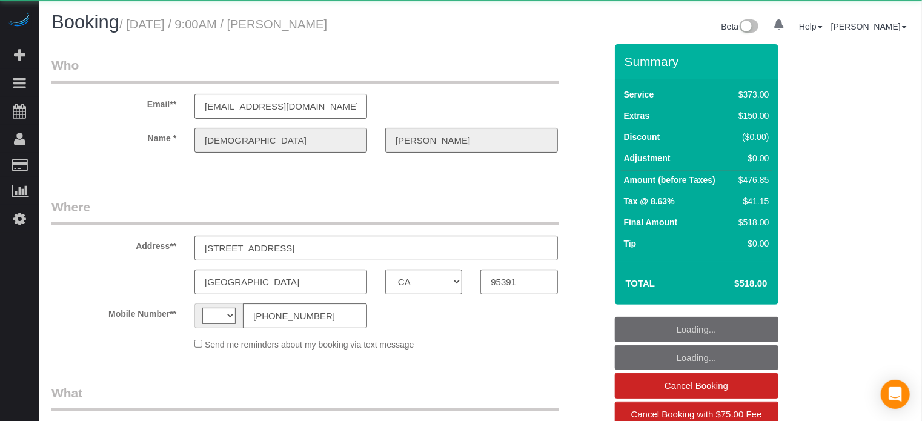
select select "number:9"
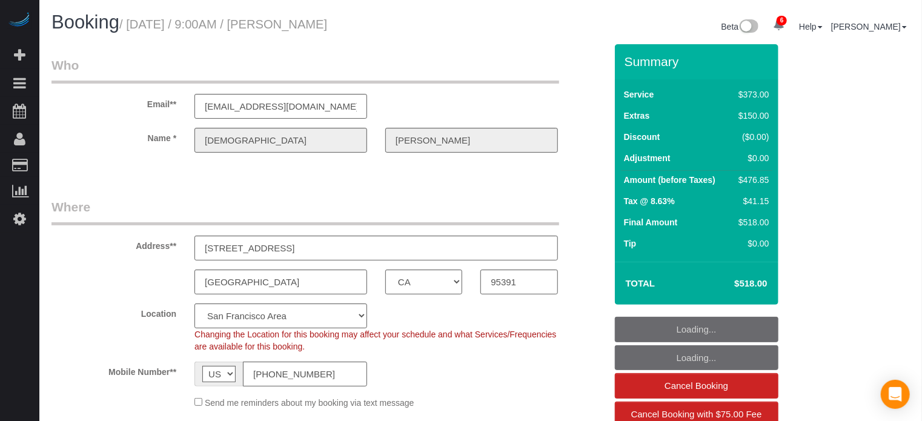
select select "object:904"
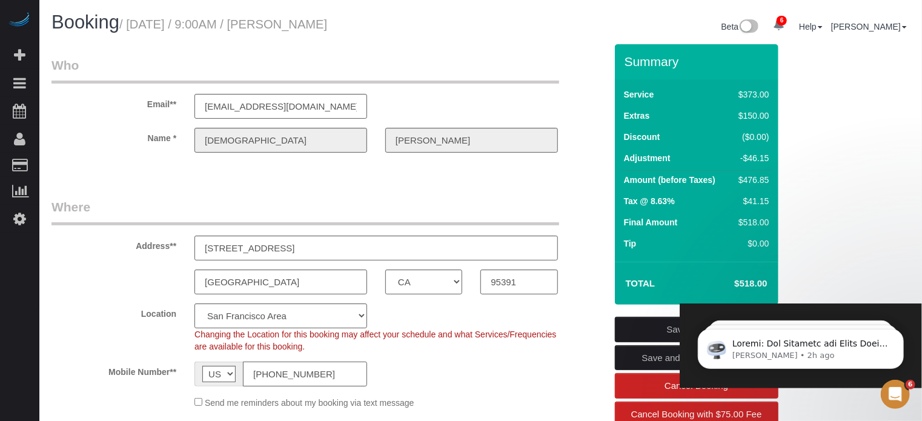
click at [320, 372] on input "[PHONE_NUMBER]" at bounding box center [305, 374] width 124 height 25
click at [320, 371] on input "[PHONE_NUMBER]" at bounding box center [305, 374] width 124 height 25
drag, startPoint x: 320, startPoint y: 371, endPoint x: 308, endPoint y: 370, distance: 12.1
click at [308, 370] on input "[PHONE_NUMBER]" at bounding box center [305, 374] width 124 height 25
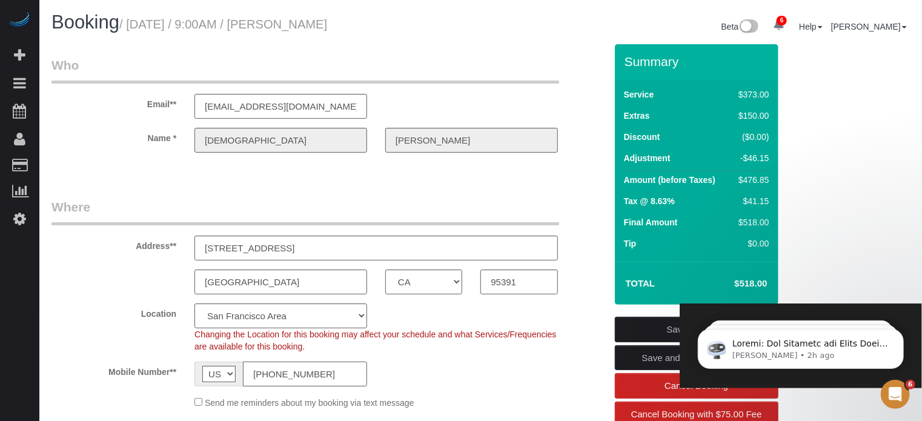
click at [308, 370] on input "[PHONE_NUMBER]" at bounding box center [305, 374] width 124 height 25
click at [85, 156] on sui-booking-customer "Email** [EMAIL_ADDRESS][DOMAIN_NAME] Name * [GEOGRAPHIC_DATA][PERSON_NAME]" at bounding box center [328, 110] width 554 height 108
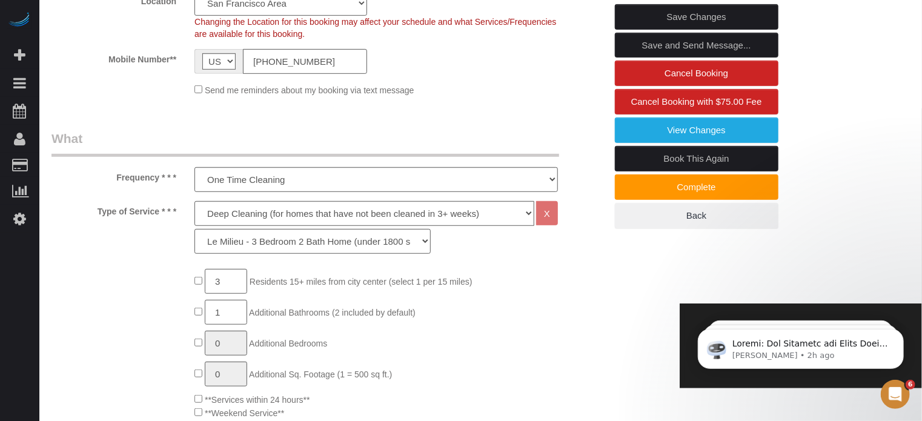
scroll to position [38, 0]
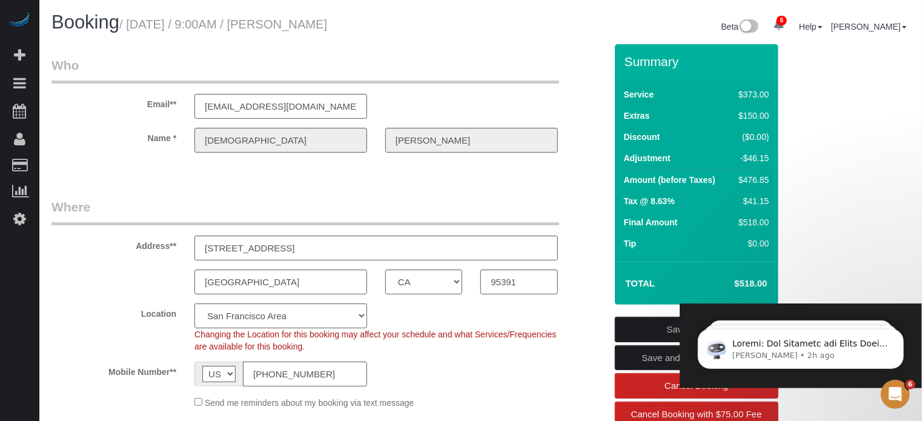
scroll to position [0, 0]
